Goal: Task Accomplishment & Management: Manage account settings

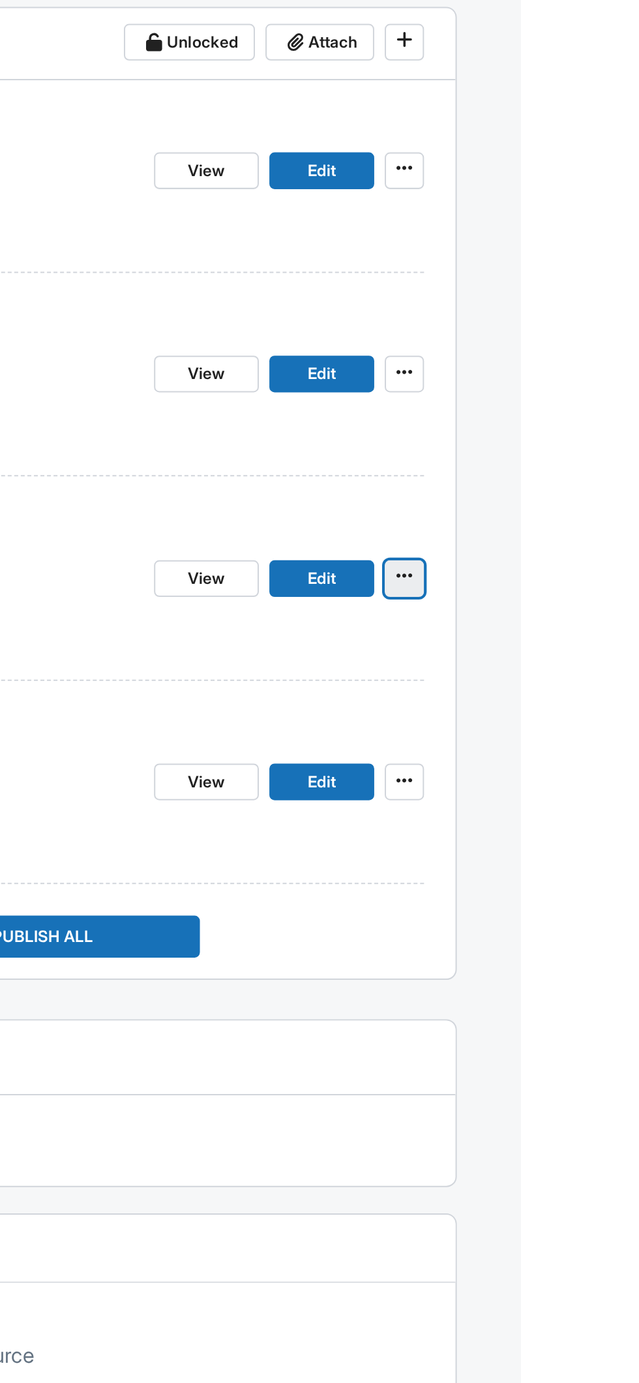
click at [583, 698] on button at bounding box center [581, 693] width 20 height 18
click at [583, 697] on span at bounding box center [581, 692] width 13 height 13
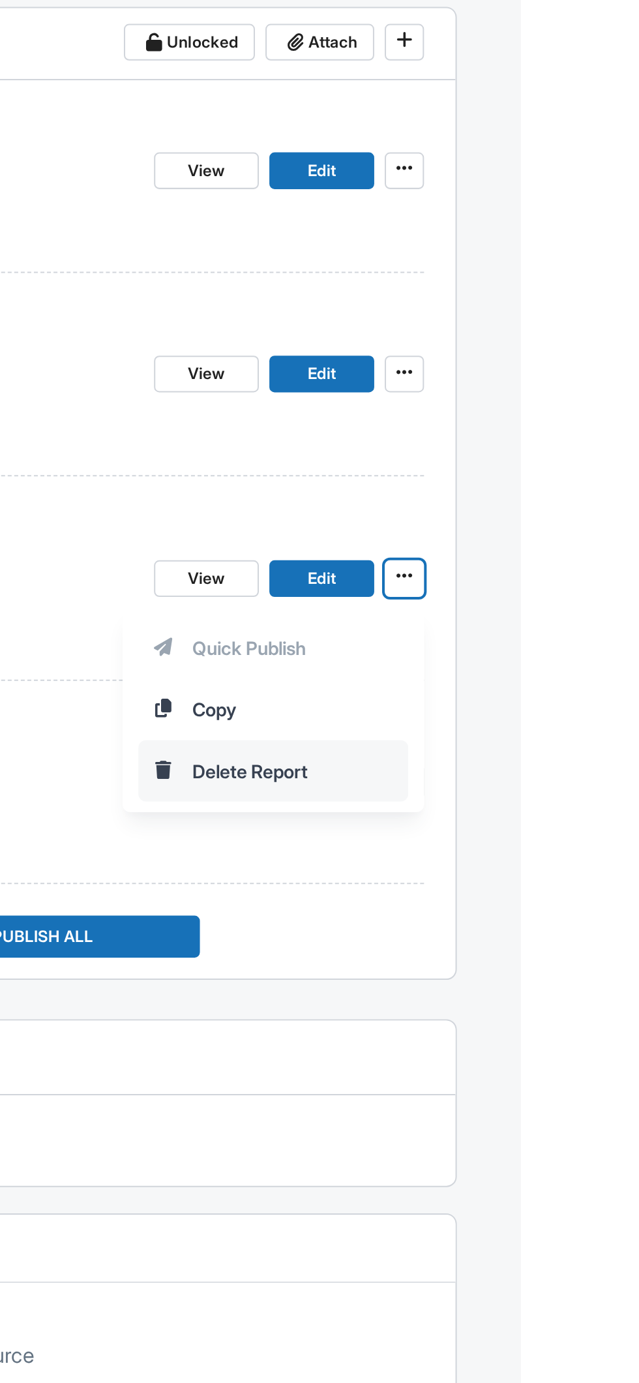
click at [555, 795] on input "Delete Report" at bounding box center [515, 788] width 133 height 29
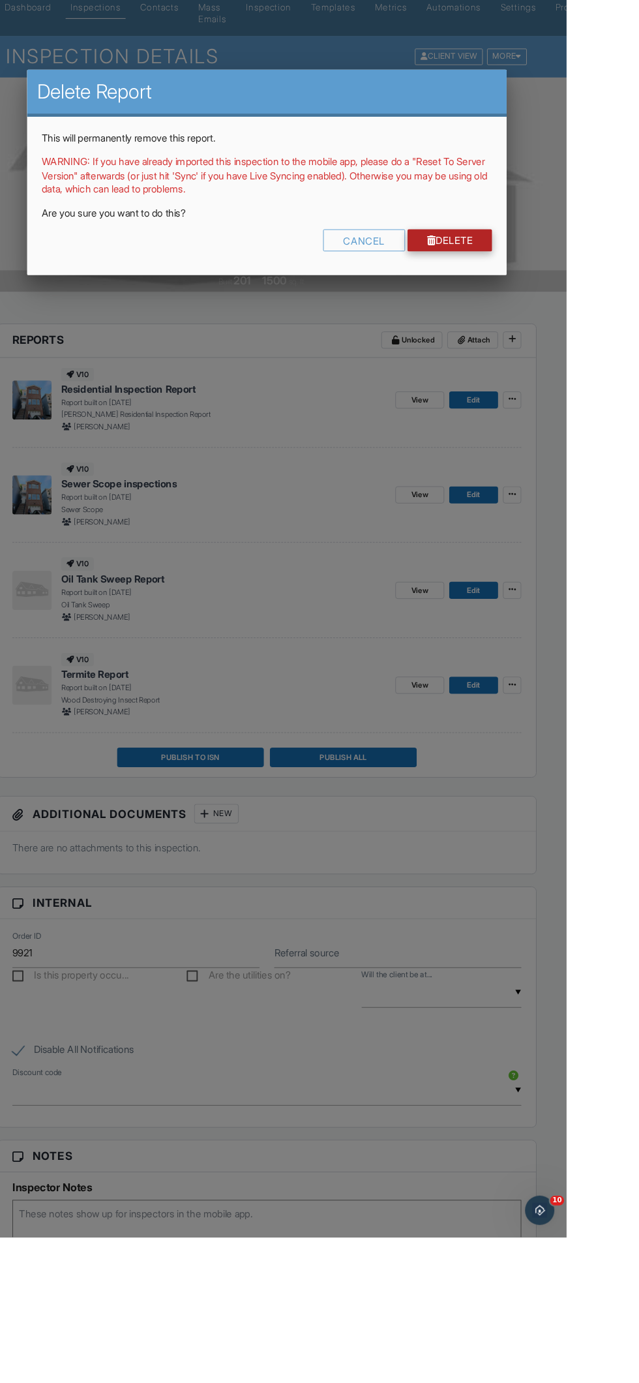
click at [560, 332] on link "Delete" at bounding box center [515, 320] width 91 height 23
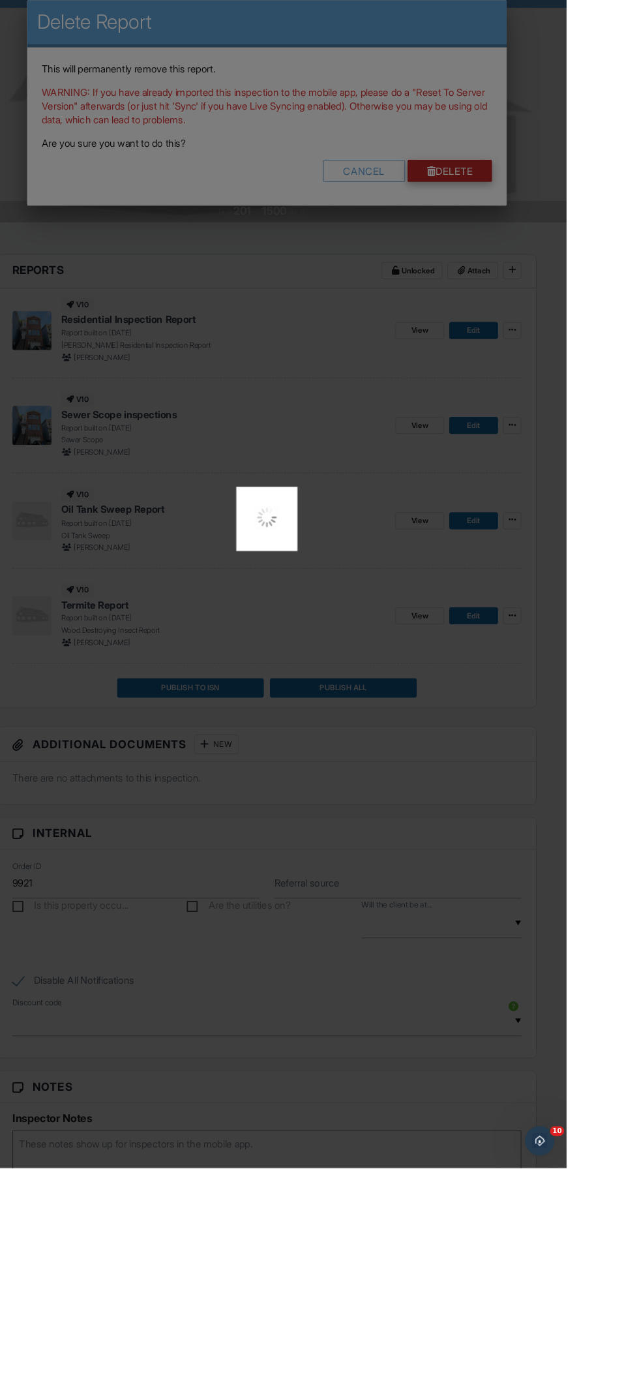
scroll to position [2, 0]
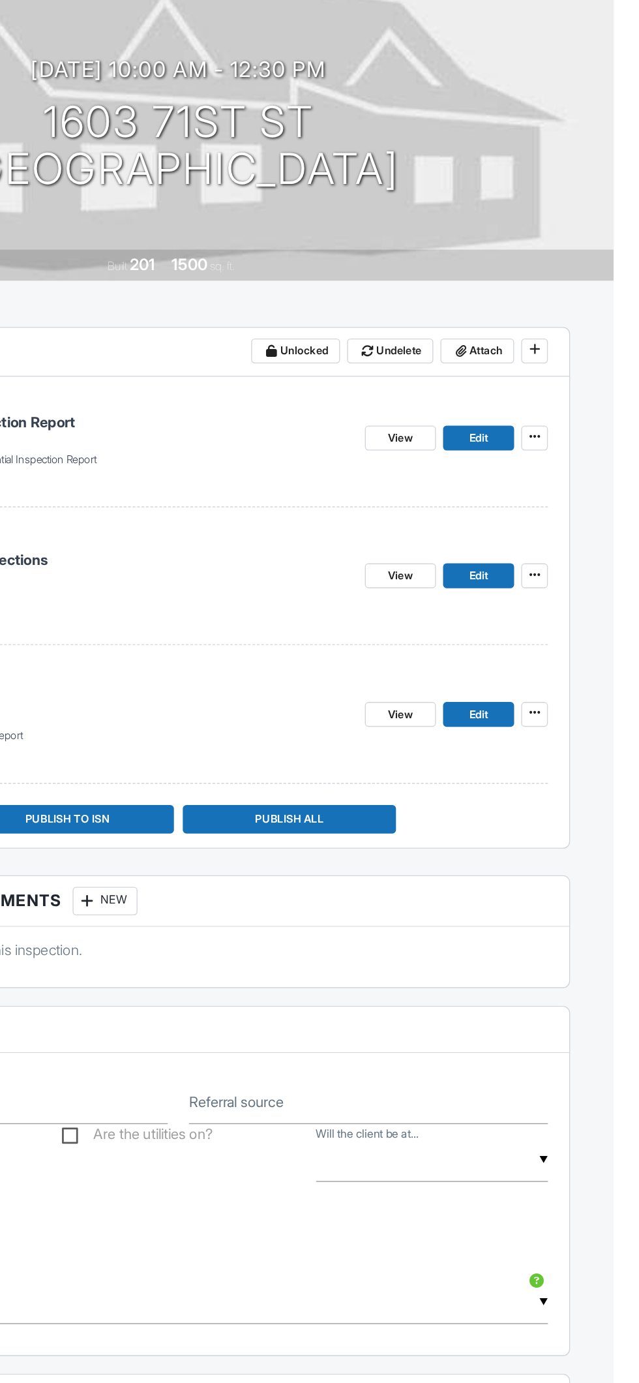
scroll to position [2, 0]
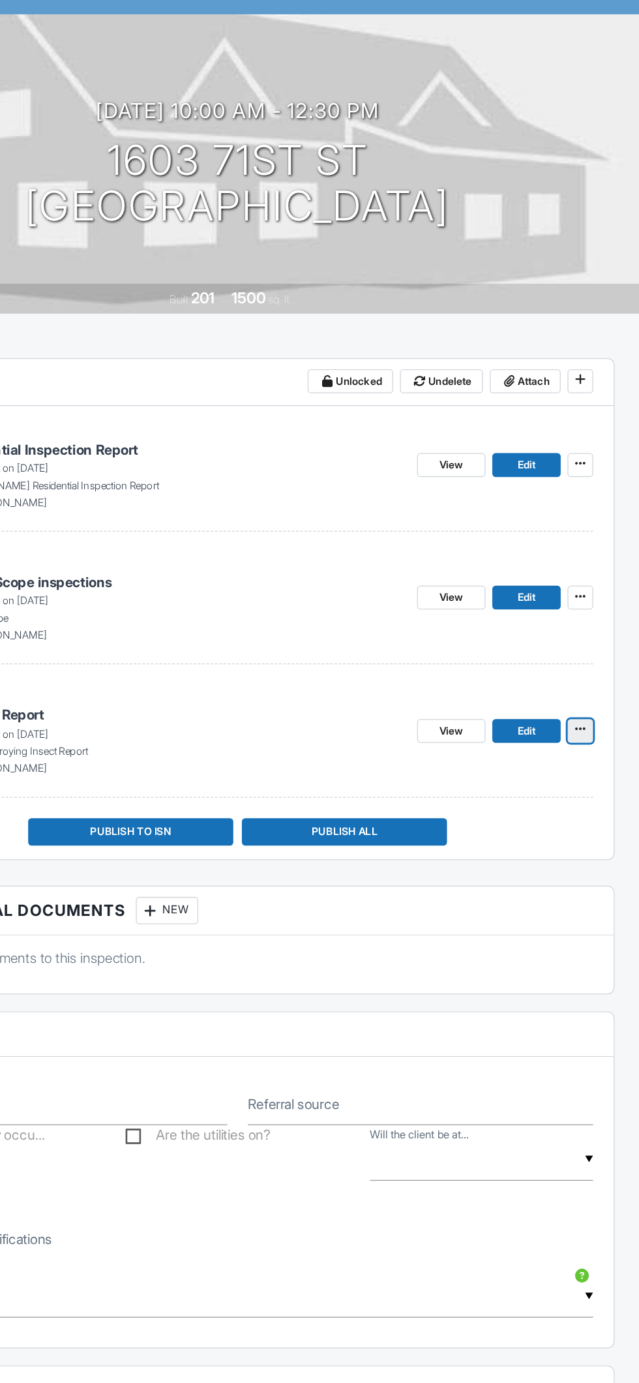
click at [581, 694] on span at bounding box center [581, 690] width 13 height 13
click at [536, 797] on input "Delete Report" at bounding box center [515, 786] width 133 height 29
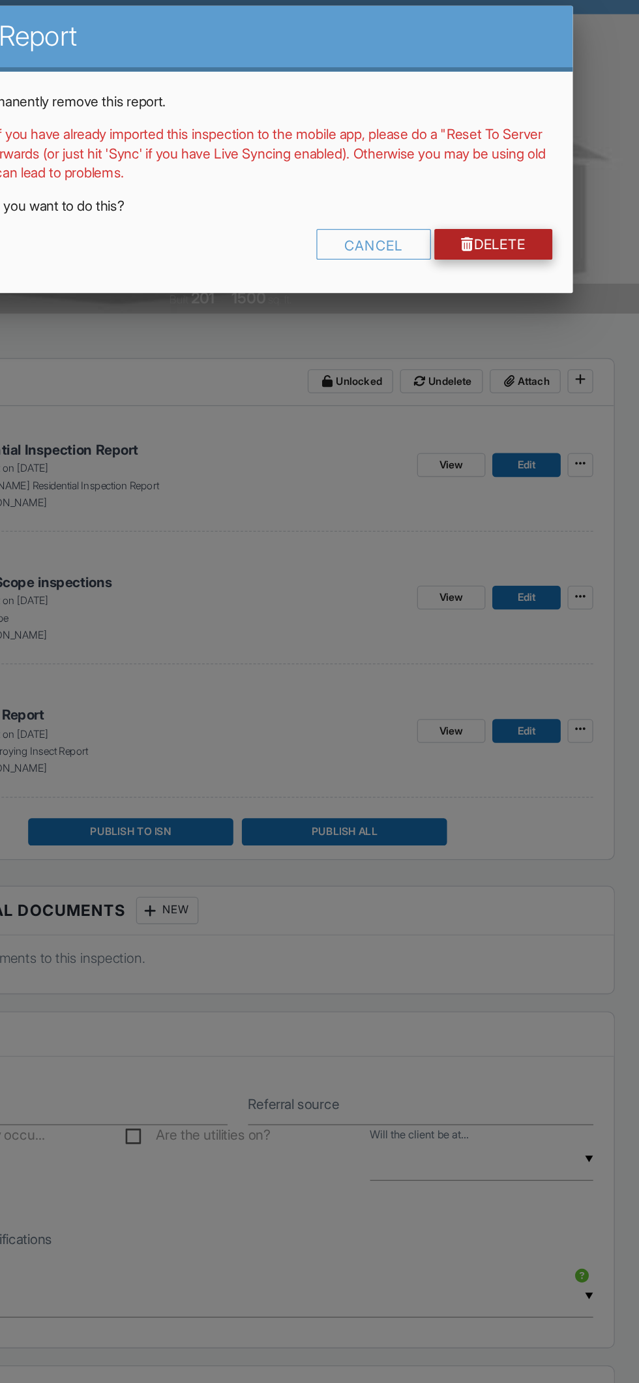
click at [500, 326] on div at bounding box center [496, 320] width 10 height 10
